Goal: Information Seeking & Learning: Understand process/instructions

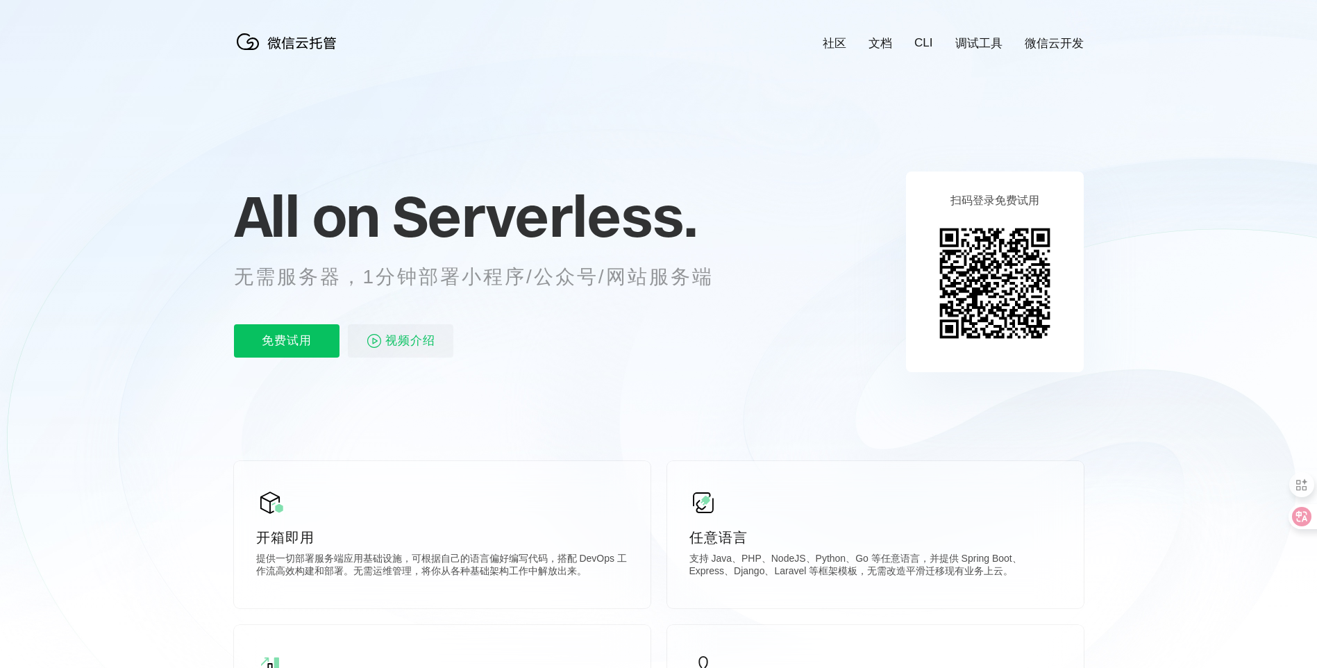
scroll to position [0, 2469]
drag, startPoint x: 383, startPoint y: 285, endPoint x: 647, endPoint y: 277, distance: 264.0
click at [647, 277] on p "无需服务器，1分钟部署小程序/公众号/网站服务端" at bounding box center [487, 277] width 506 height 28
drag, startPoint x: 610, startPoint y: 282, endPoint x: 738, endPoint y: 273, distance: 128.8
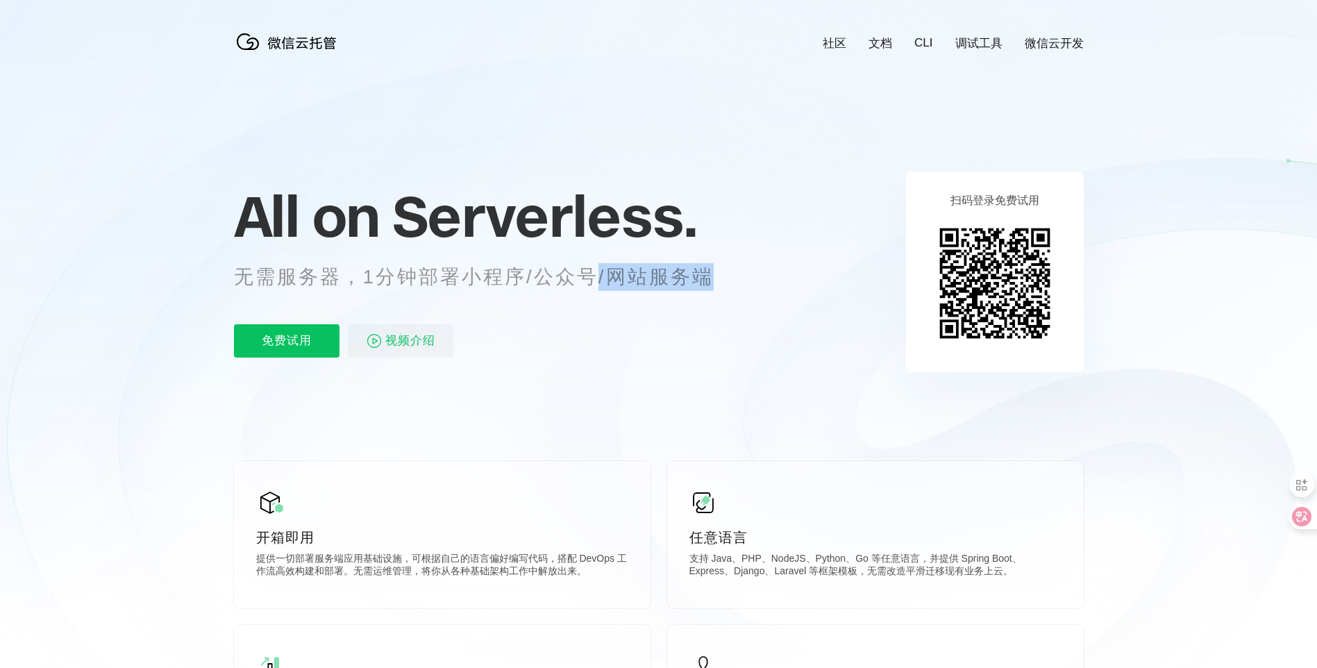
click at [738, 273] on p "无需服务器，1分钟部署小程序/公众号/网站服务端" at bounding box center [487, 277] width 506 height 28
drag, startPoint x: 669, startPoint y: 278, endPoint x: 729, endPoint y: 278, distance: 59.7
click at [729, 278] on p "无需服务器，1分钟部署小程序/公众号/网站服务端" at bounding box center [487, 277] width 506 height 28
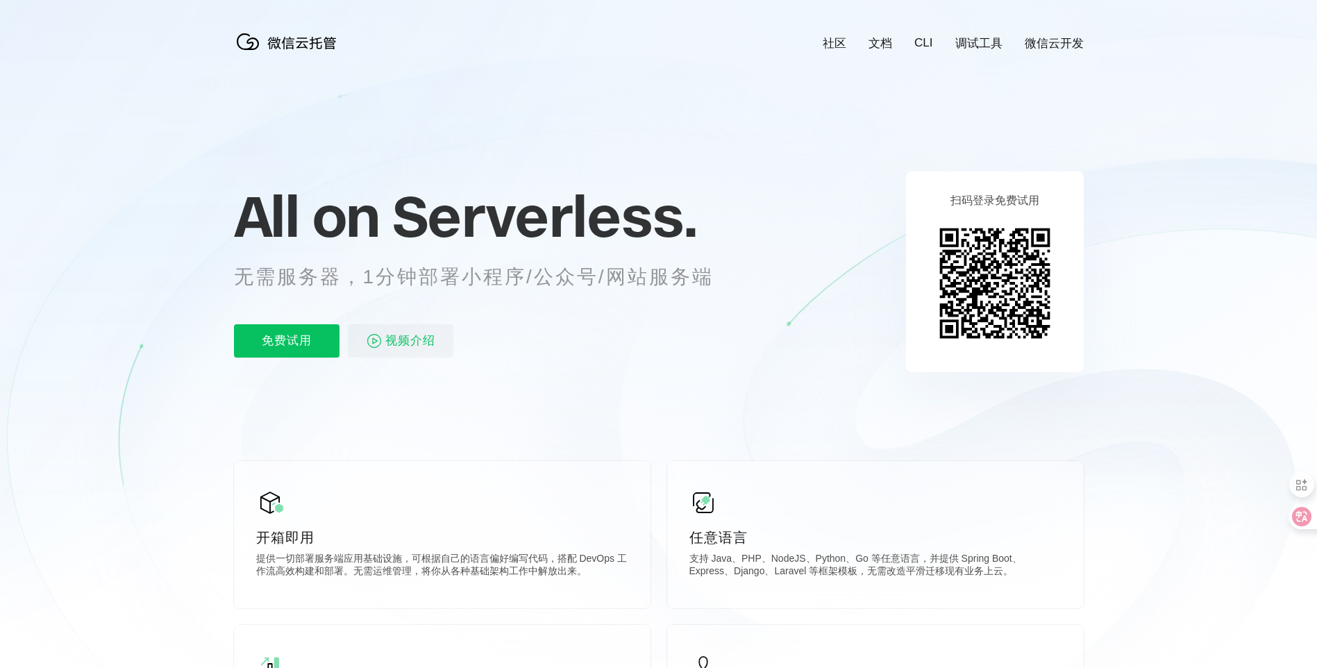
click at [968, 35] on link "调试工具" at bounding box center [979, 43] width 47 height 16
drag, startPoint x: 60, startPoint y: 276, endPoint x: 111, endPoint y: 290, distance: 52.7
click at [60, 276] on icon at bounding box center [658, 375] width 1333 height 750
